Goal: Information Seeking & Learning: Learn about a topic

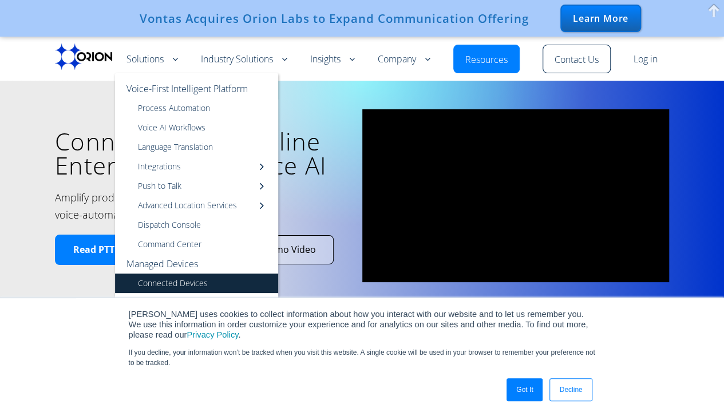
click at [154, 282] on link "Connected Devices" at bounding box center [196, 283] width 163 height 19
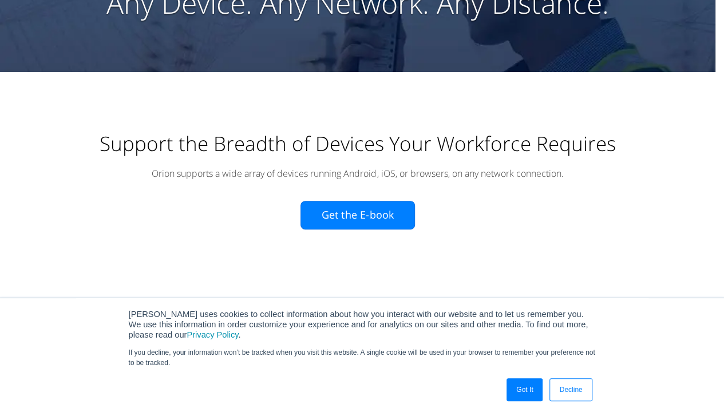
scroll to position [172, 0]
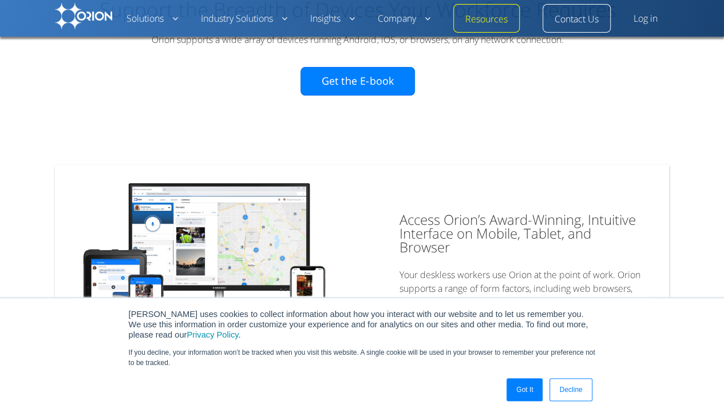
click at [580, 391] on link "Decline" at bounding box center [571, 389] width 42 height 23
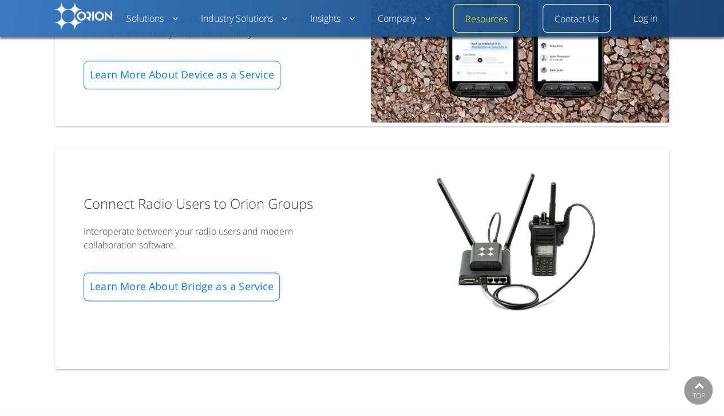
scroll to position [630, 0]
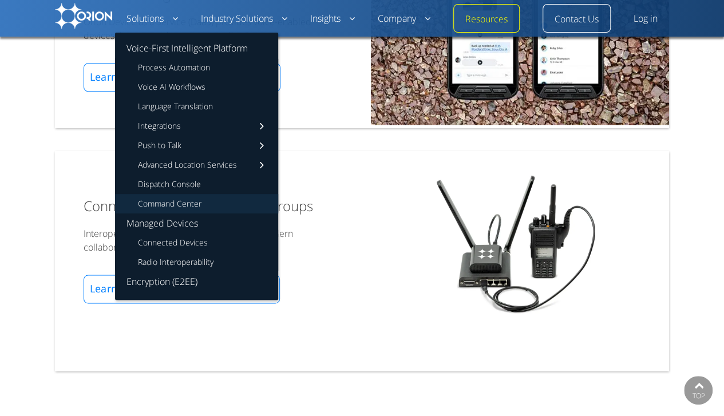
click at [196, 208] on link "Command Center" at bounding box center [196, 203] width 163 height 19
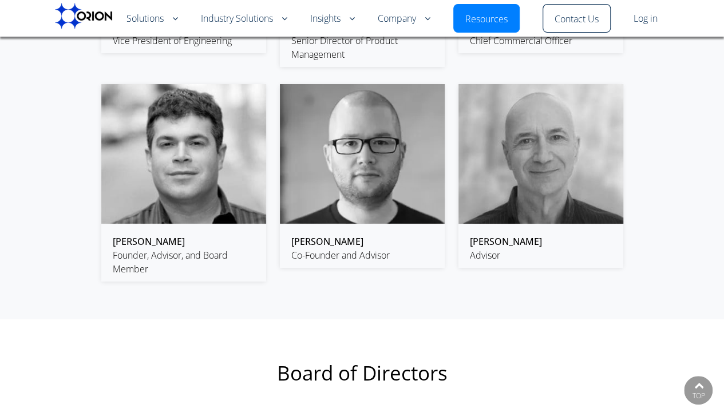
scroll to position [2118, 0]
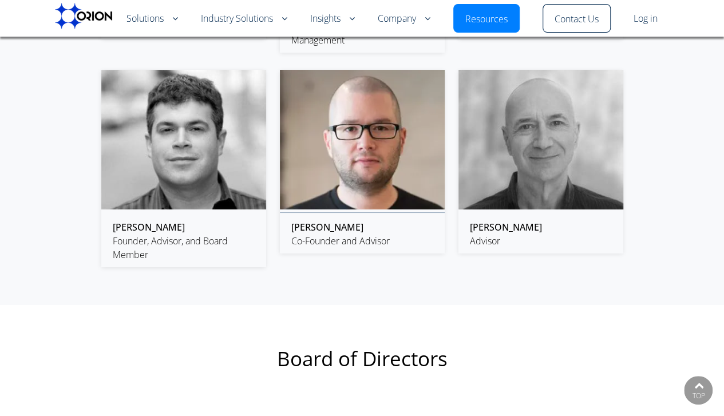
click at [363, 201] on img at bounding box center [362, 140] width 165 height 140
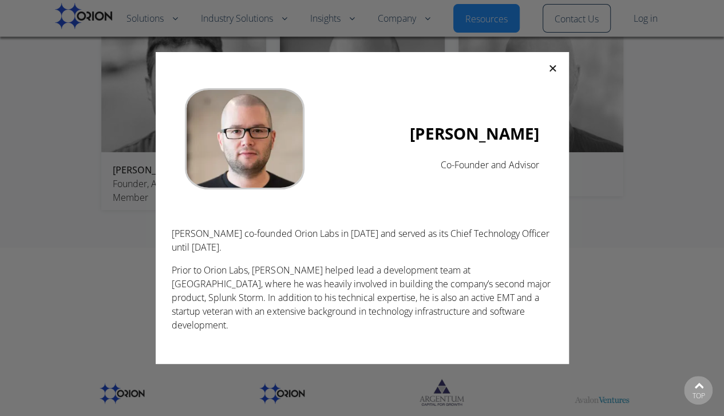
scroll to position [2233, 0]
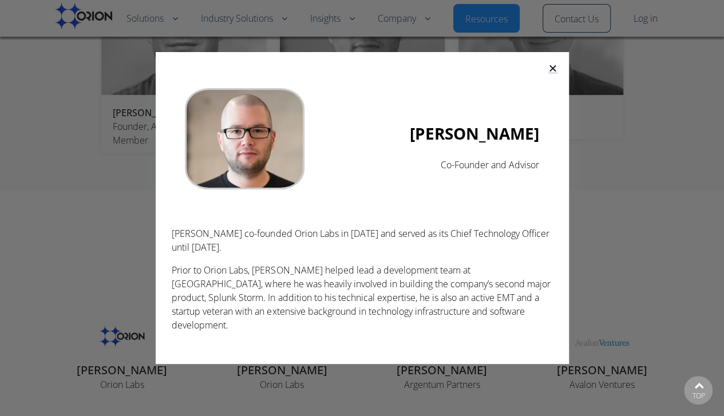
click at [553, 69] on icon "Close" at bounding box center [553, 68] width 9 height 9
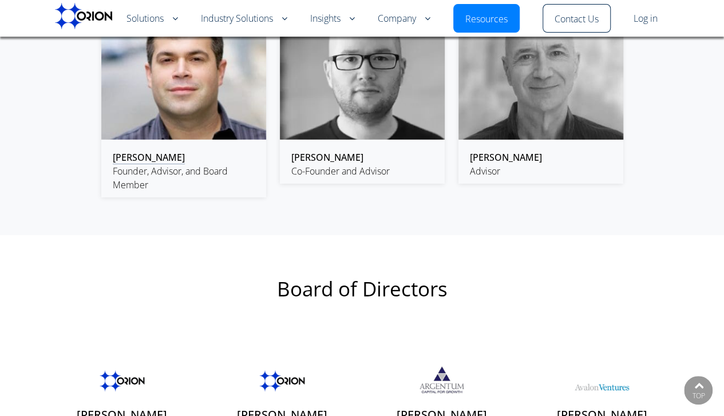
click at [161, 161] on link "Jesse Robbins" at bounding box center [149, 157] width 72 height 13
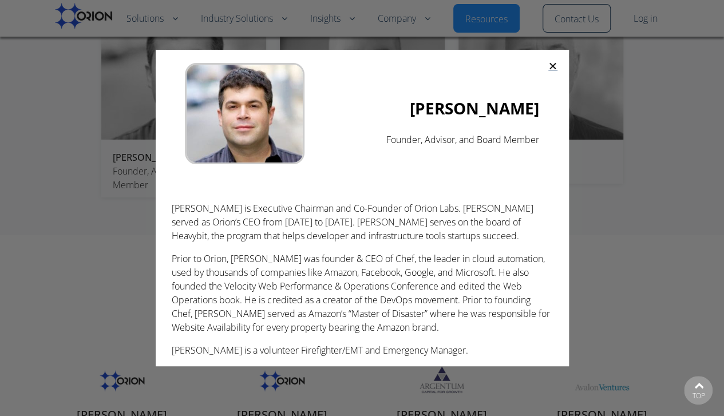
click at [551, 69] on icon "Close" at bounding box center [553, 65] width 9 height 9
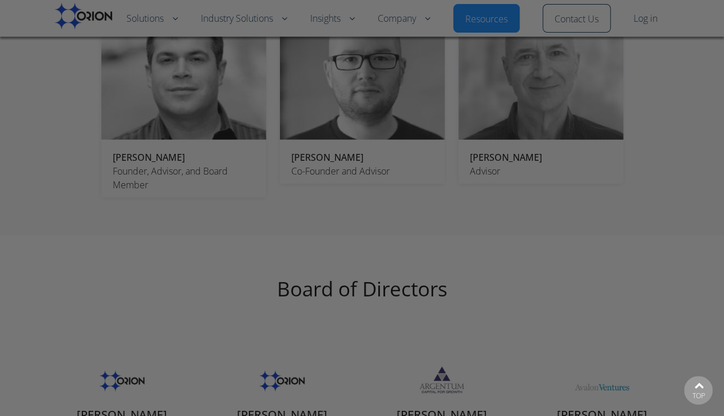
click at [554, 66] on icon "Close" at bounding box center [553, 65] width 9 height 9
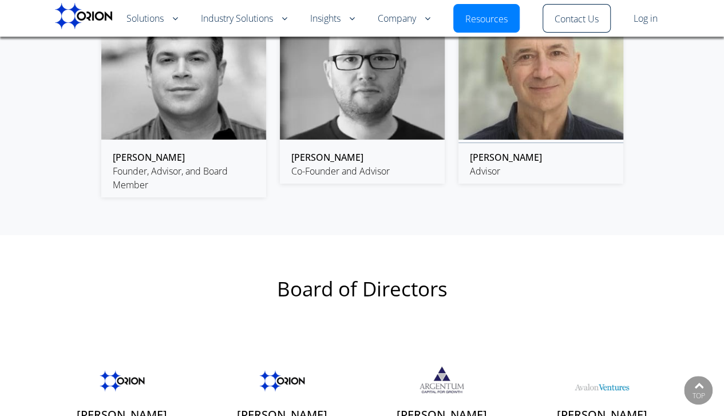
click at [537, 133] on img at bounding box center [541, 70] width 165 height 140
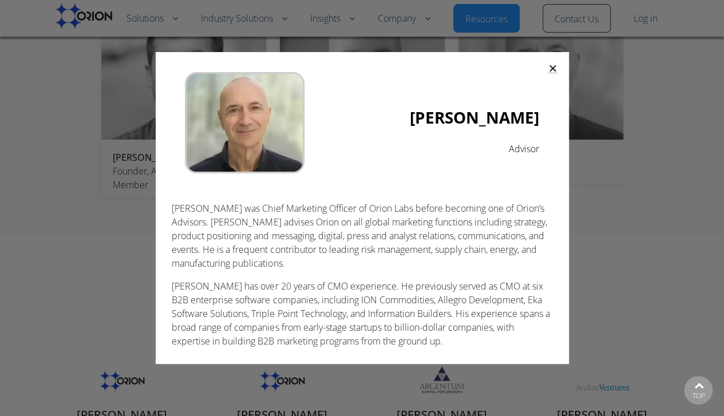
click at [552, 72] on icon "Close" at bounding box center [553, 68] width 9 height 9
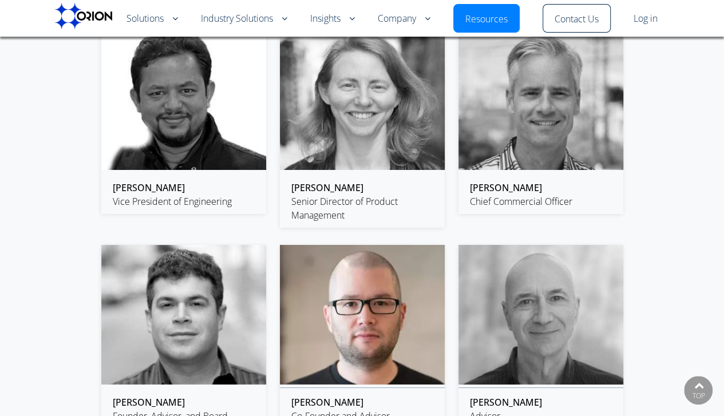
scroll to position [1902, 0]
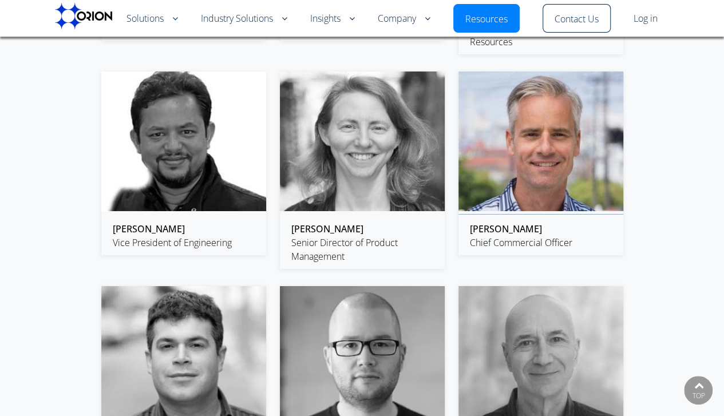
click at [559, 211] on img at bounding box center [541, 142] width 165 height 140
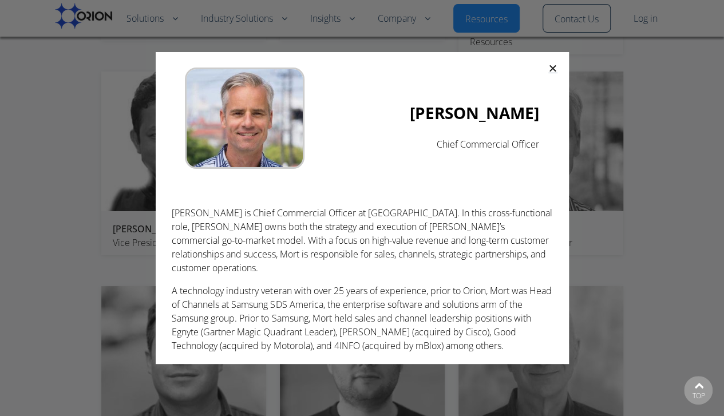
click at [552, 69] on icon "Close" at bounding box center [553, 68] width 9 height 9
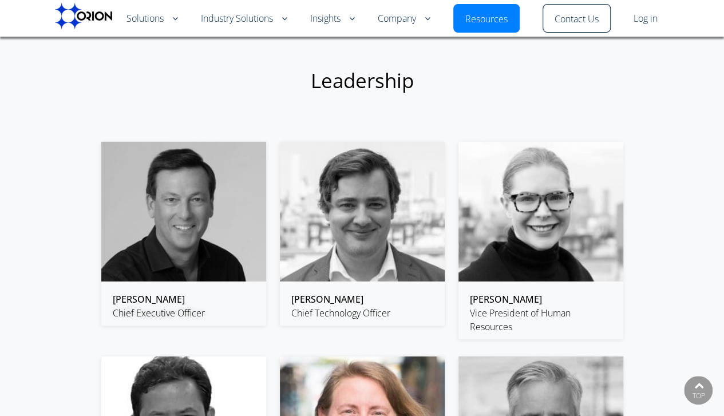
scroll to position [1608, 0]
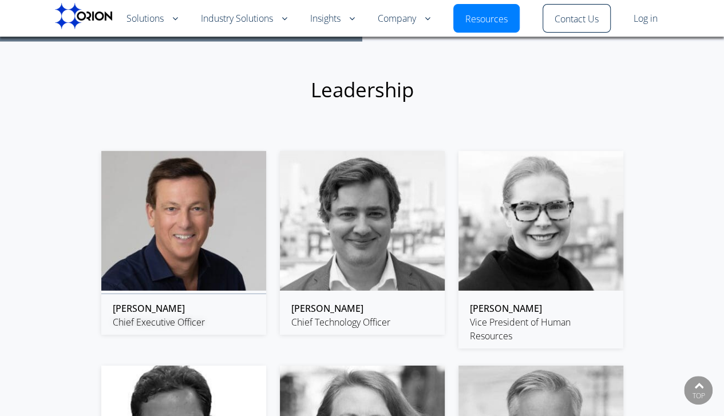
click at [197, 278] on img at bounding box center [183, 221] width 165 height 140
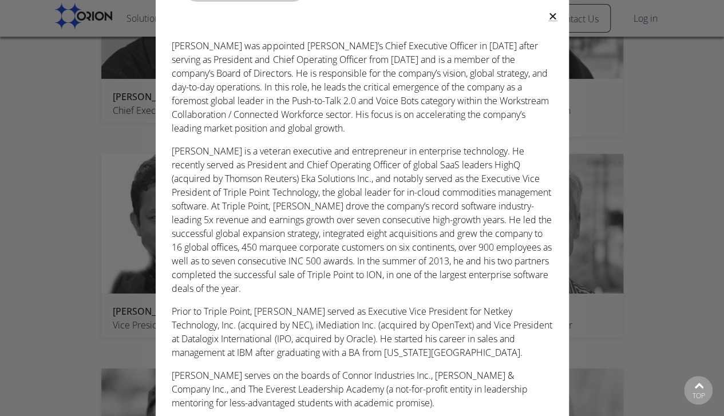
scroll to position [1837, 0]
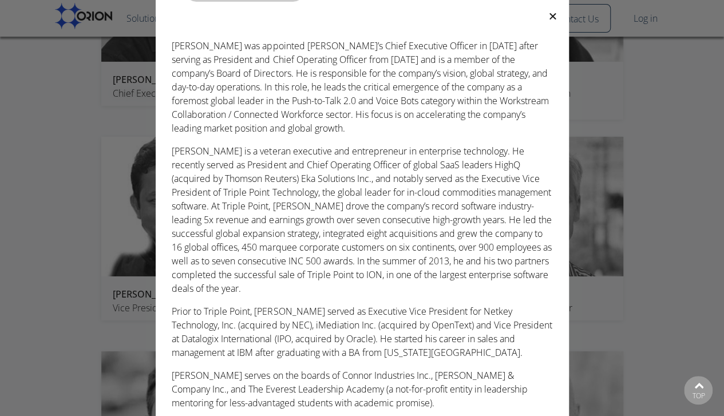
click at [557, 18] on div at bounding box center [362, 153] width 413 height 532
click at [557, 18] on icon "Close" at bounding box center [553, 15] width 9 height 9
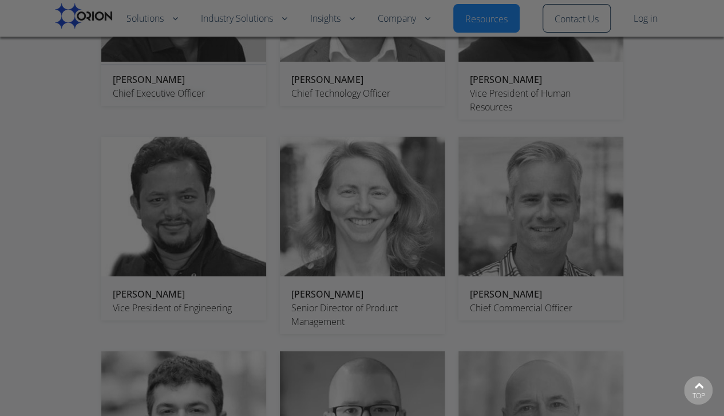
scroll to position [1622, 0]
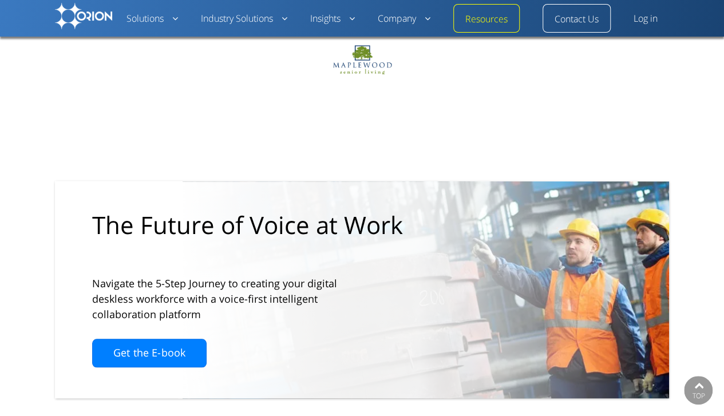
scroll to position [2617, 0]
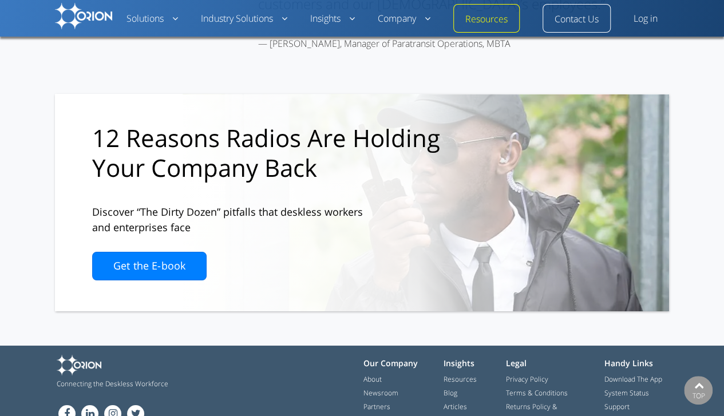
scroll to position [1965, 0]
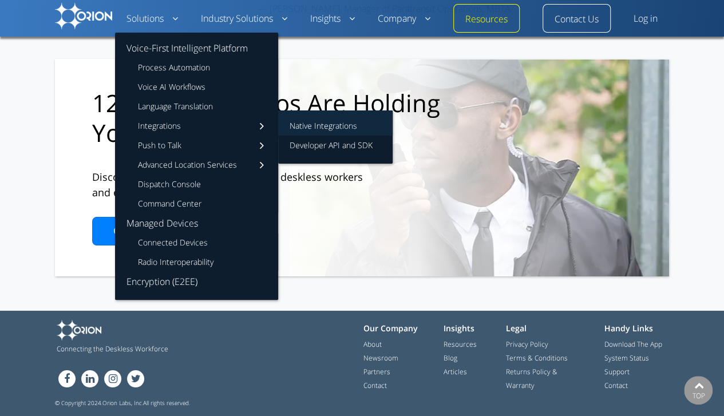
click at [311, 125] on link "Native Integrations" at bounding box center [335, 123] width 115 height 25
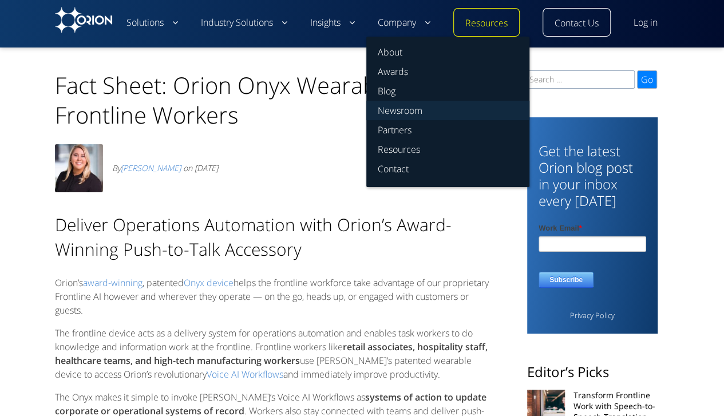
drag, startPoint x: 398, startPoint y: 113, endPoint x: 403, endPoint y: 120, distance: 8.6
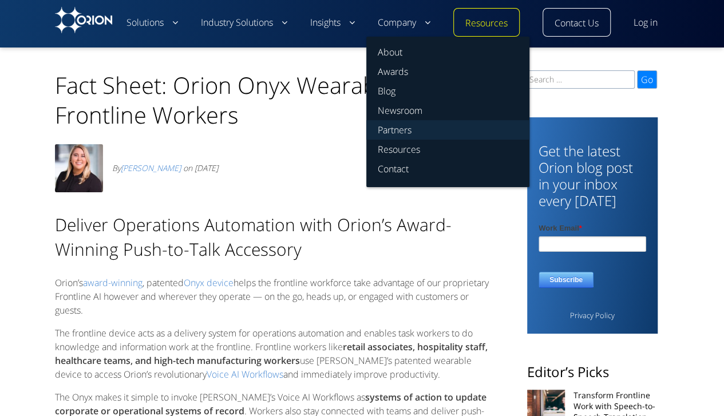
click at [403, 120] on link "Partners" at bounding box center [447, 129] width 163 height 19
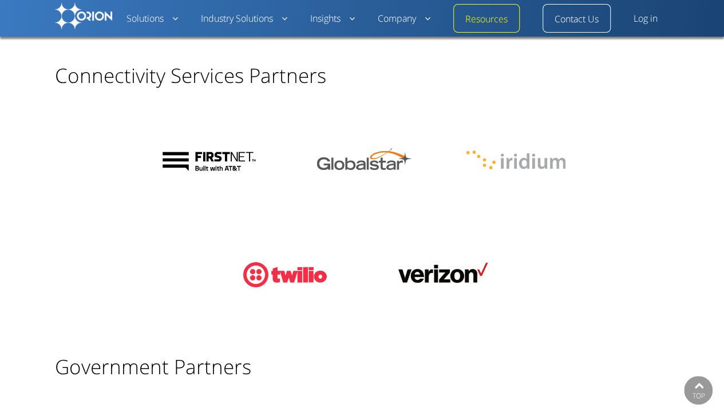
scroll to position [1775, 0]
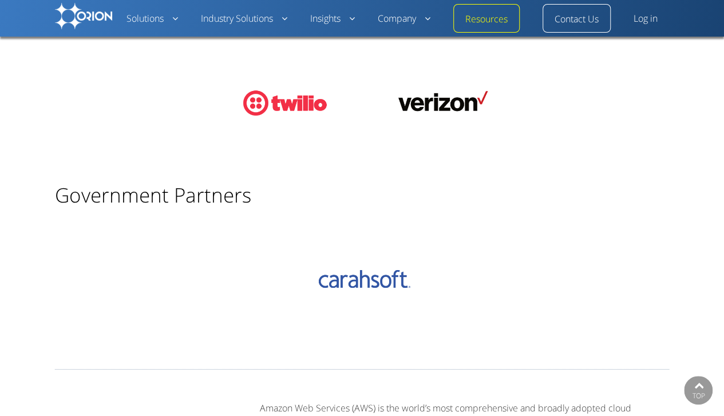
click at [363, 241] on img at bounding box center [363, 281] width 132 height 81
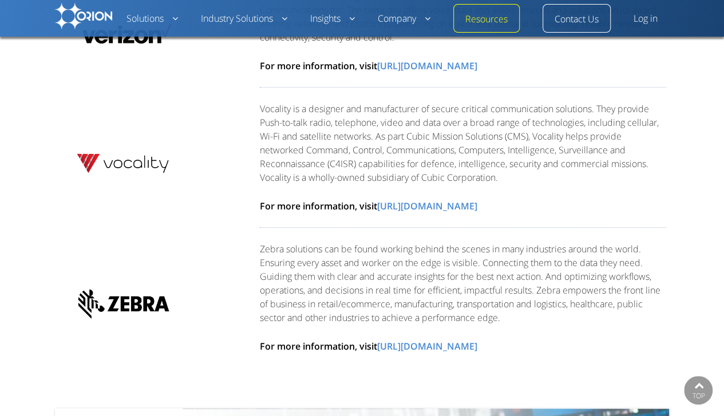
scroll to position [5030, 0]
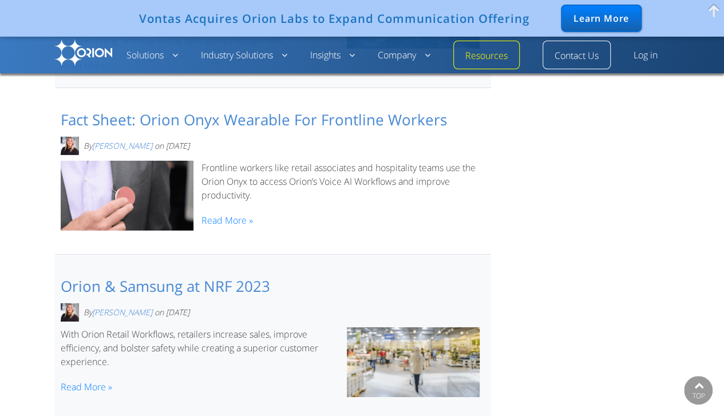
scroll to position [1775, 0]
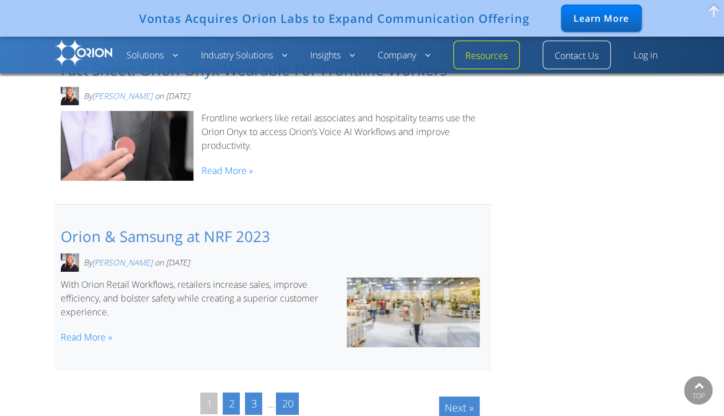
click at [238, 393] on link "2" at bounding box center [231, 404] width 17 height 22
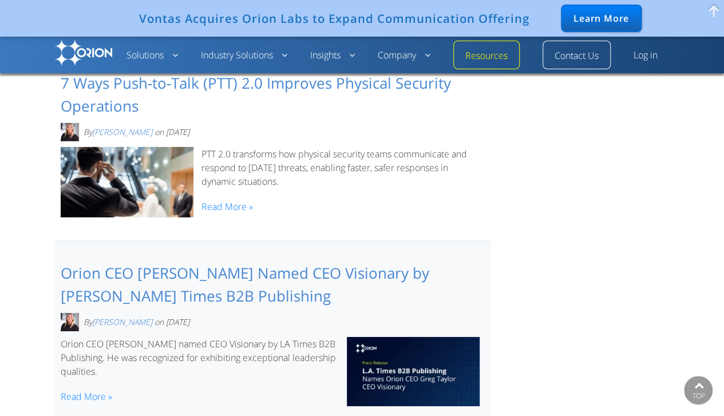
scroll to position [1672, 0]
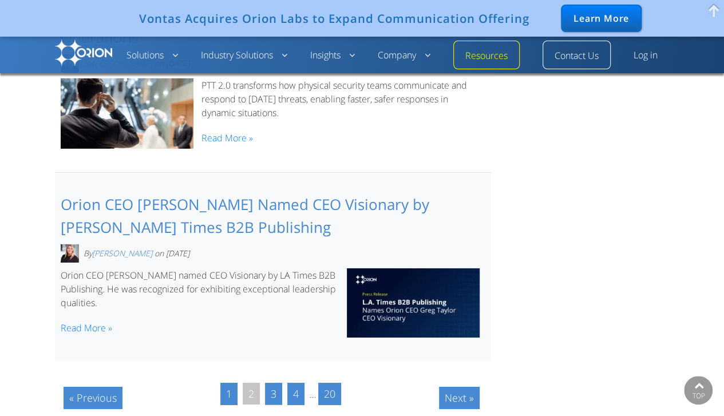
click at [279, 383] on link "3" at bounding box center [273, 394] width 17 height 22
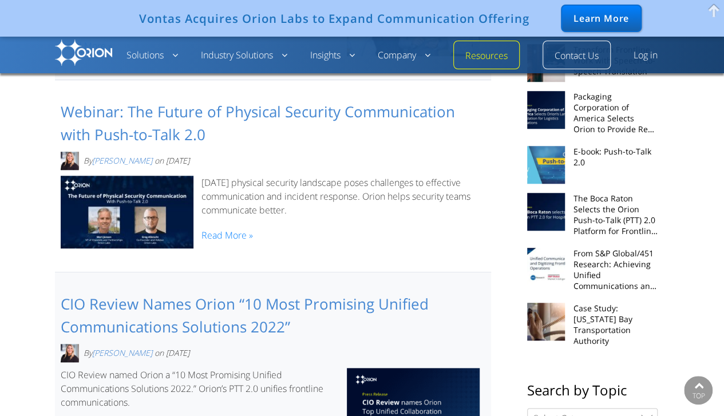
scroll to position [458, 0]
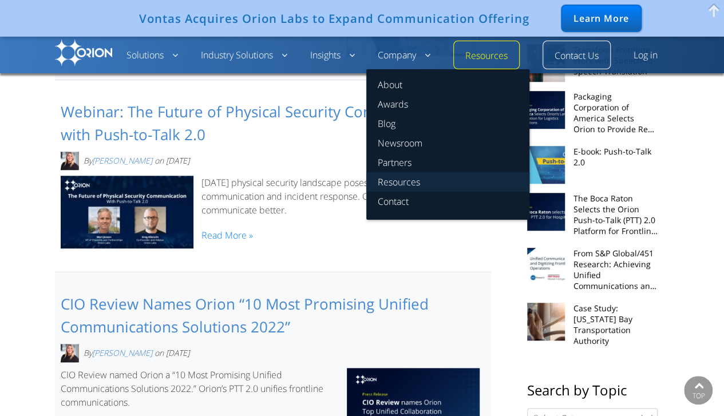
click at [399, 181] on link "Resources" at bounding box center [447, 181] width 163 height 19
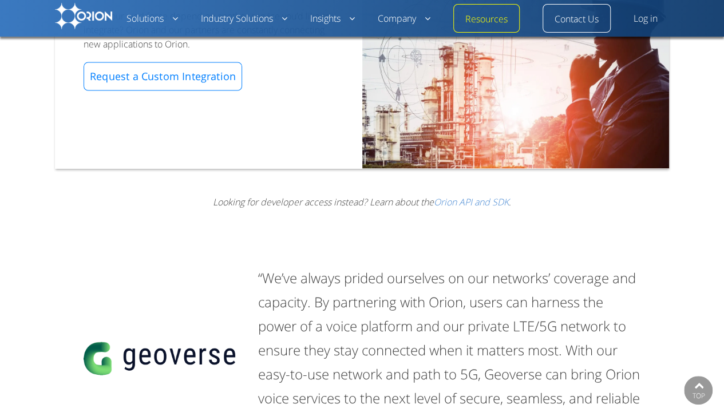
scroll to position [909, 0]
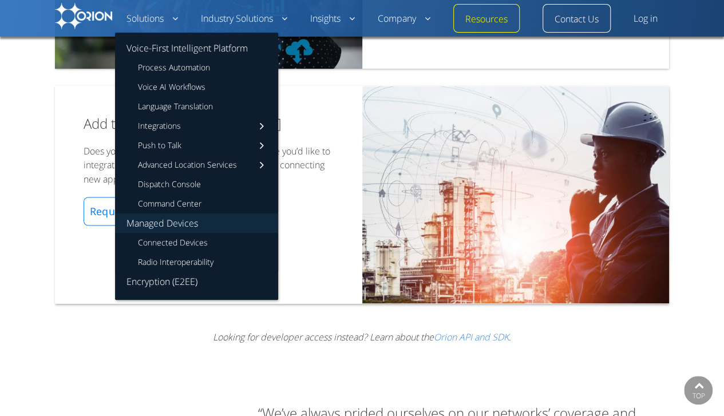
click at [175, 222] on link "Managed Devices" at bounding box center [196, 223] width 163 height 19
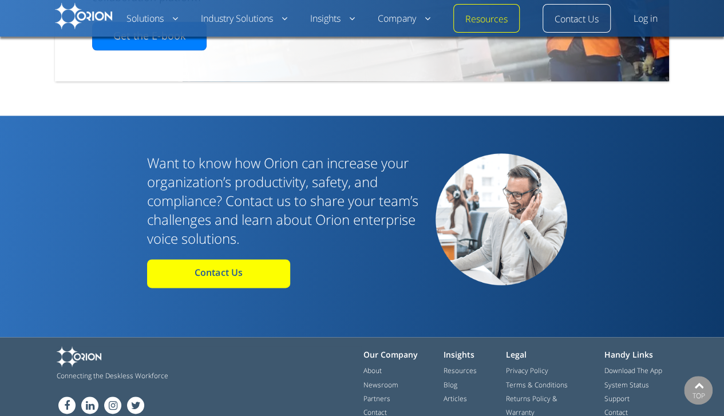
scroll to position [734, 0]
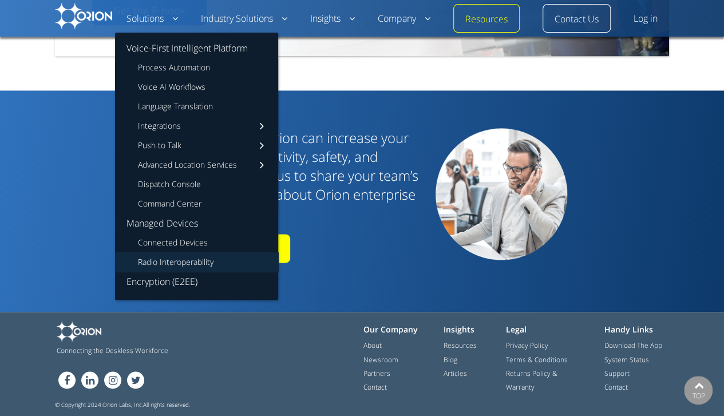
click at [160, 267] on link "Radio Interoperability" at bounding box center [196, 261] width 163 height 19
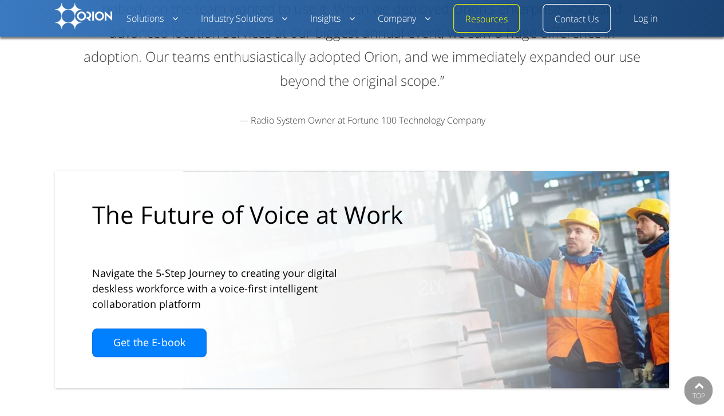
scroll to position [2582, 0]
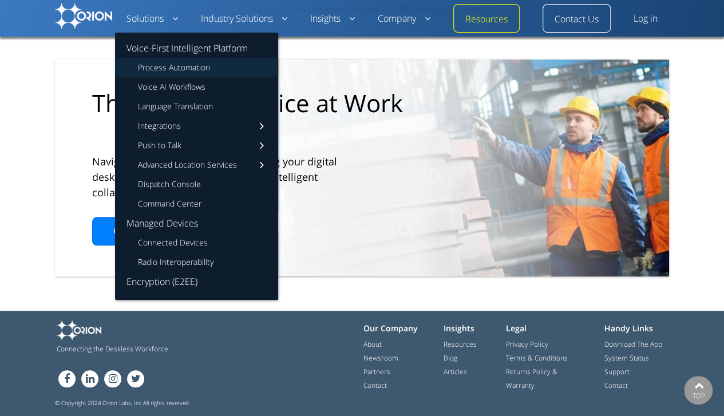
click at [176, 74] on link "Process Automation" at bounding box center [196, 67] width 163 height 19
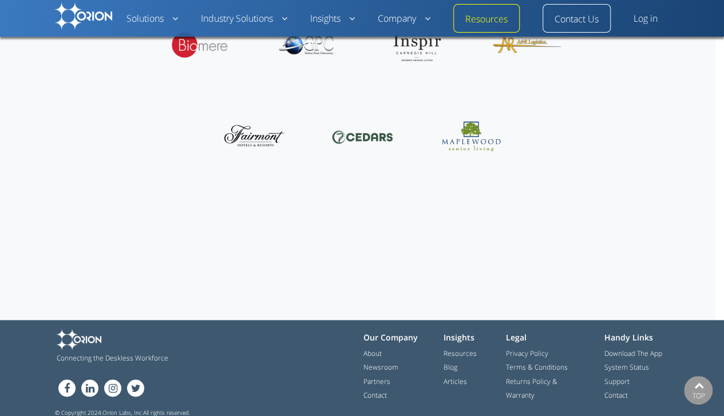
scroll to position [2901, 0]
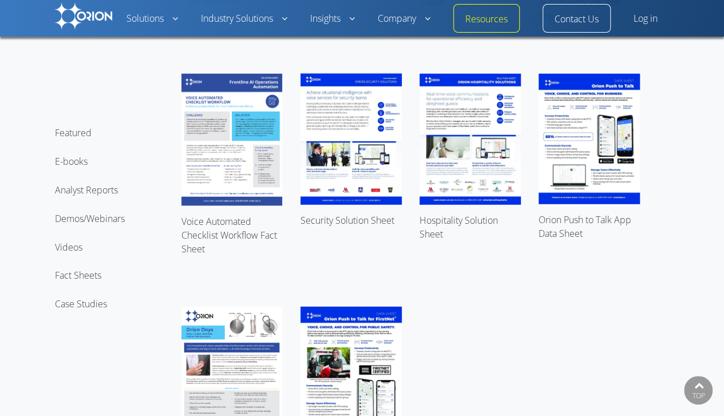
scroll to position [3836, 0]
